Goal: Information Seeking & Learning: Learn about a topic

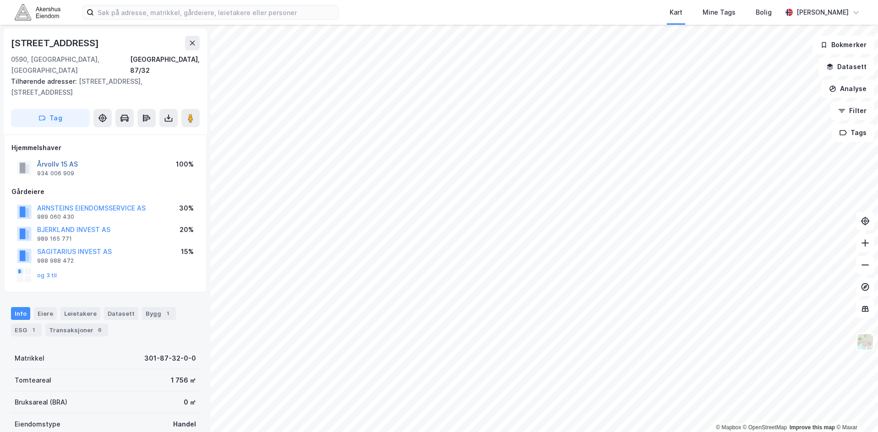
click at [0, 0] on button "Årvollv 15 AS" at bounding box center [0, 0] width 0 height 0
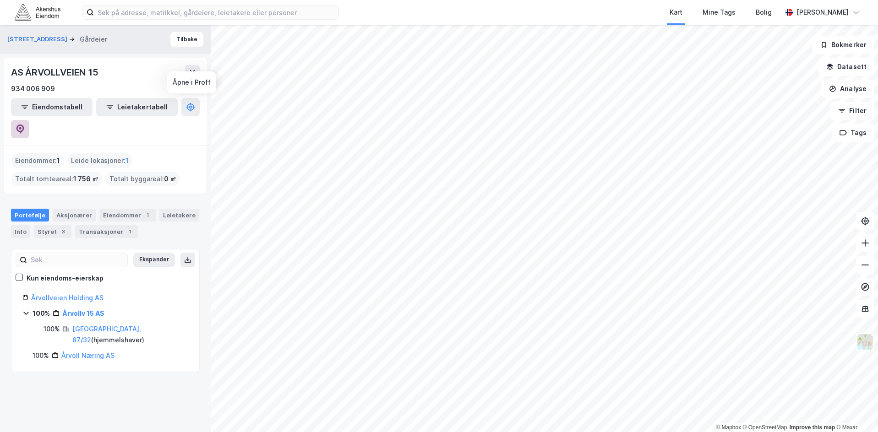
click at [22, 127] on icon at bounding box center [20, 128] width 3 height 3
click at [190, 71] on icon at bounding box center [192, 72] width 7 height 7
